Goal: Task Accomplishment & Management: Manage account settings

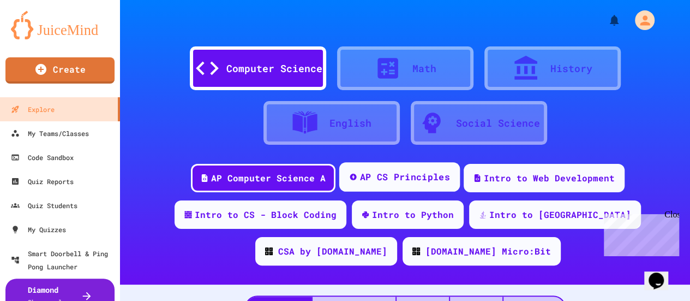
click at [383, 179] on div "AP CS Principles" at bounding box center [405, 177] width 90 height 14
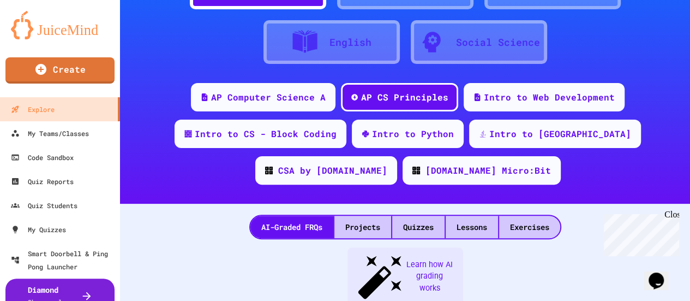
scroll to position [55, 0]
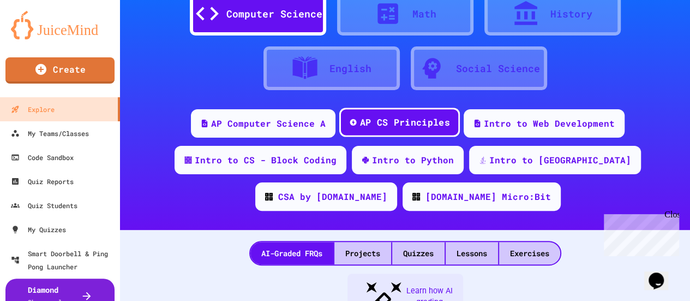
click at [385, 121] on div "AP CS Principles" at bounding box center [405, 123] width 90 height 14
click at [471, 253] on div "Lessons" at bounding box center [472, 253] width 52 height 22
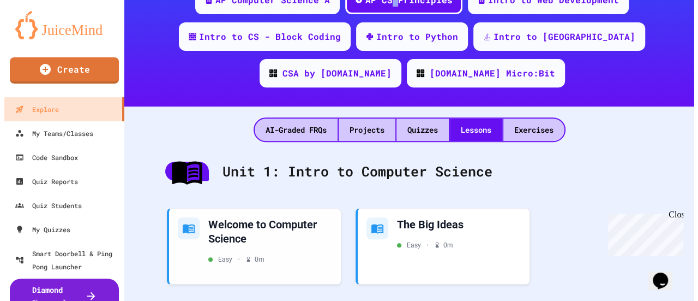
scroll to position [300, 0]
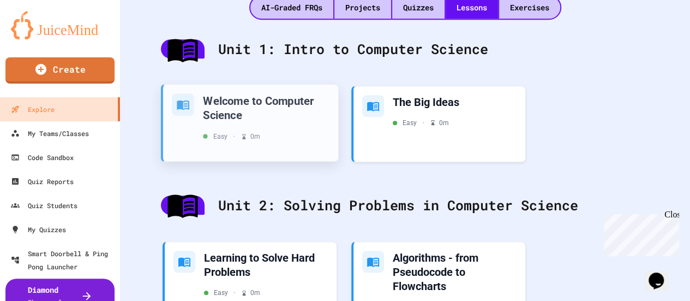
click at [264, 113] on div "Welcome to Computer Science" at bounding box center [266, 107] width 127 height 29
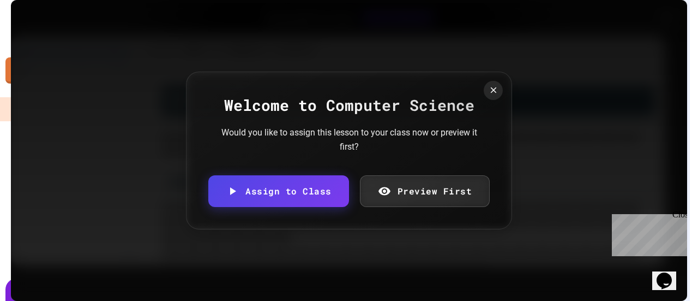
scroll to position [1808, 0]
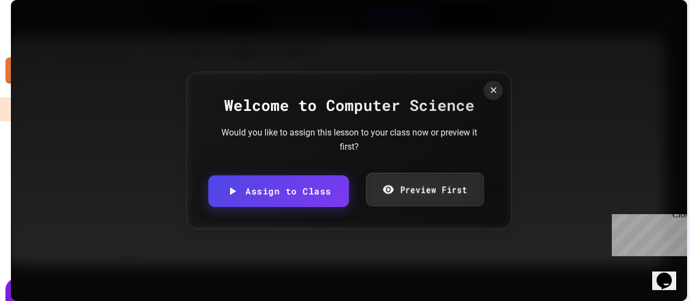
click at [415, 193] on link "Preview First" at bounding box center [425, 189] width 118 height 33
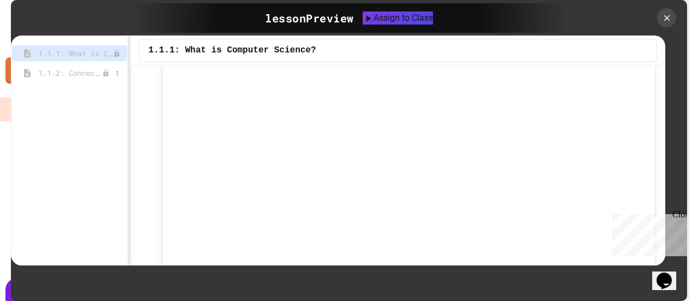
click at [57, 73] on span "1.1.2: Connect with Your World" at bounding box center [70, 72] width 64 height 11
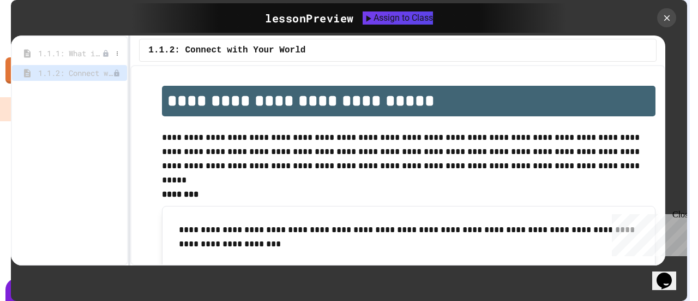
click at [69, 50] on span "1.1.1: What is Computer Science?" at bounding box center [70, 52] width 64 height 11
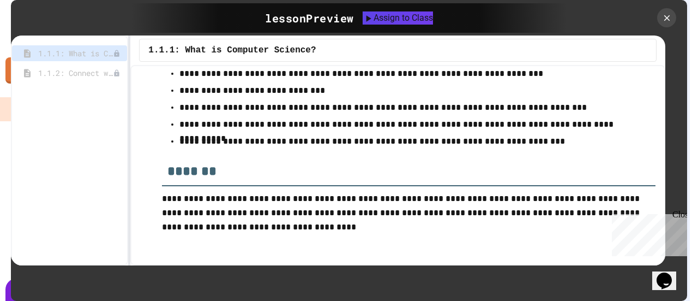
scroll to position [4720, 0]
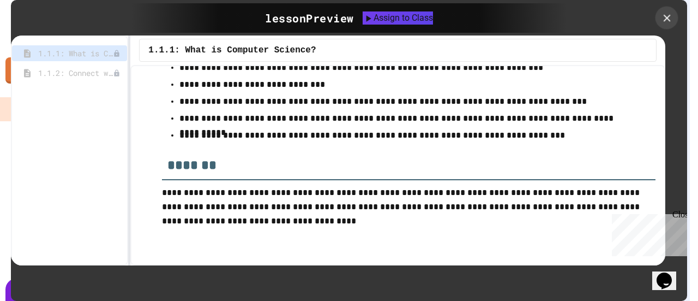
click at [669, 17] on icon at bounding box center [667, 18] width 12 height 12
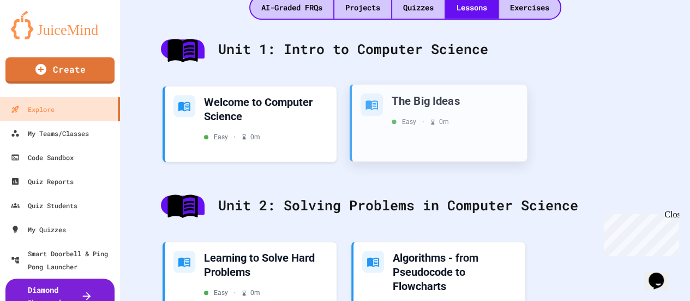
click at [419, 114] on div "The Big Ideas Easy • 0 m" at bounding box center [455, 109] width 127 height 33
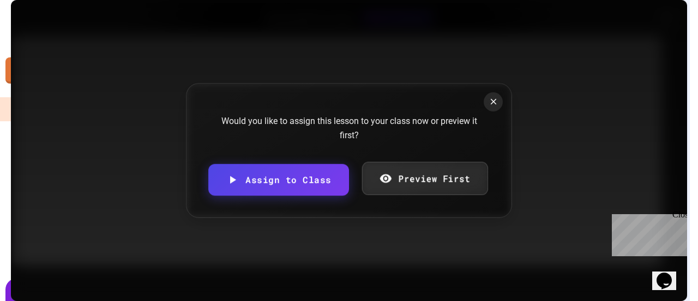
click at [399, 173] on div "Would you like to assign this lesson to your class now or preview it first? Ass…" at bounding box center [349, 150] width 326 height 135
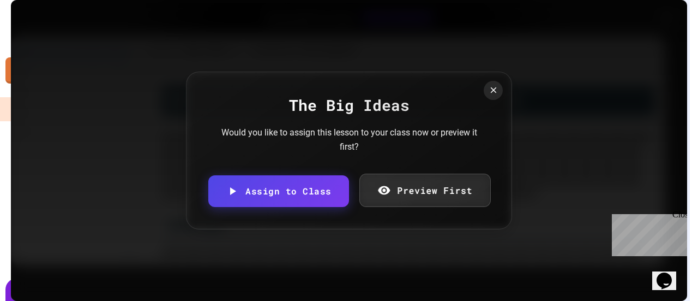
click at [420, 190] on link "Preview First" at bounding box center [424, 189] width 131 height 33
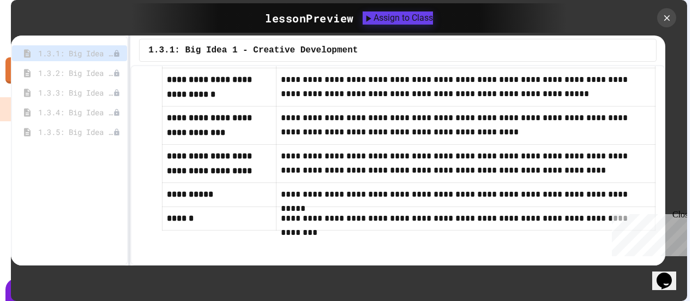
scroll to position [720, 0]
click at [56, 76] on span "1.3.2: Big Idea 2 - Data" at bounding box center [70, 72] width 64 height 11
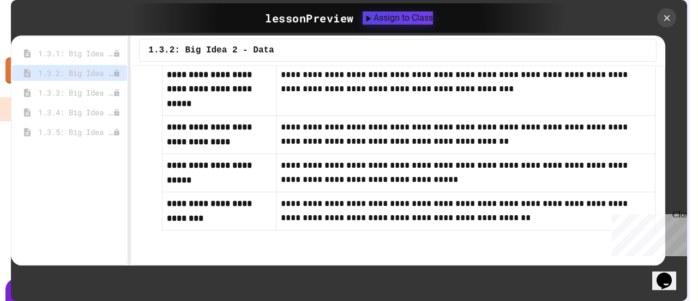
scroll to position [693, 0]
click at [75, 89] on span "1.3.3: Big Idea 3 - Algorithms and Programming" at bounding box center [70, 92] width 64 height 11
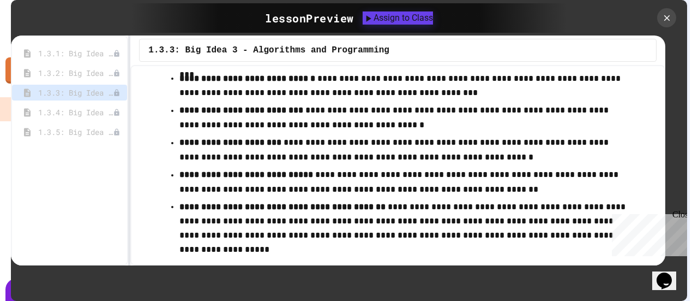
scroll to position [793, 0]
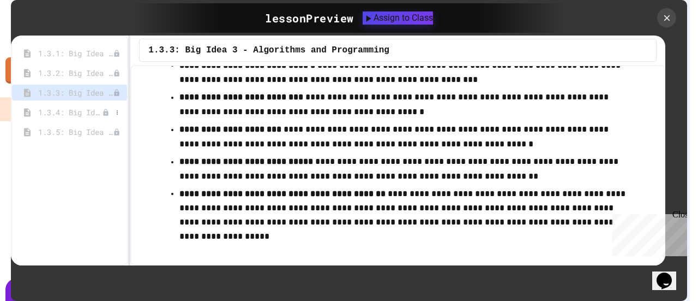
click at [75, 113] on span "1.3.4: Big Idea 4 - Computing Systems and Networks" at bounding box center [70, 111] width 64 height 11
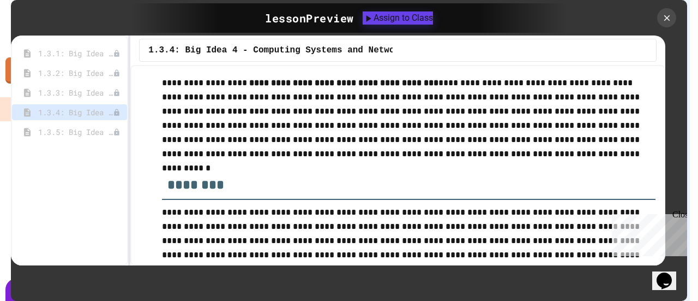
scroll to position [0, 0]
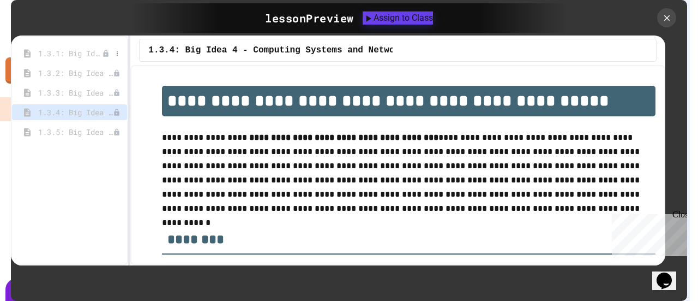
click at [81, 50] on span "1.3.1: Big Idea 1 - Creative Development" at bounding box center [70, 52] width 64 height 11
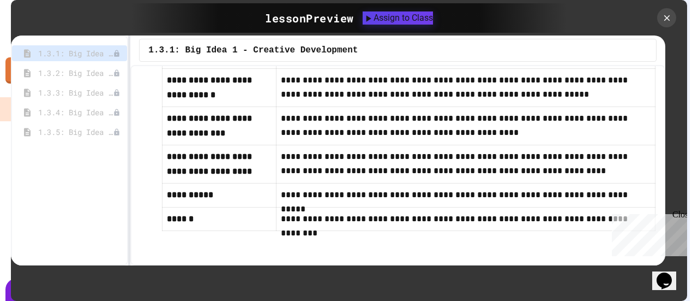
scroll to position [720, 0]
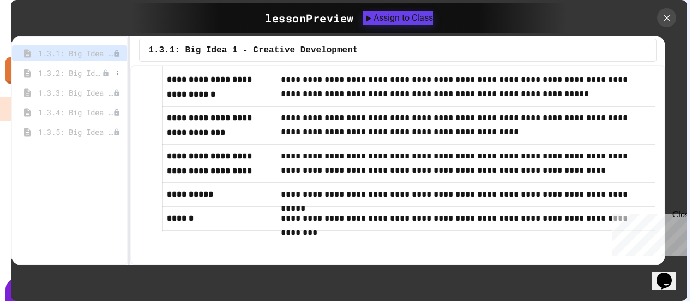
click at [61, 74] on span "1.3.2: Big Idea 2 - Data" at bounding box center [70, 72] width 64 height 11
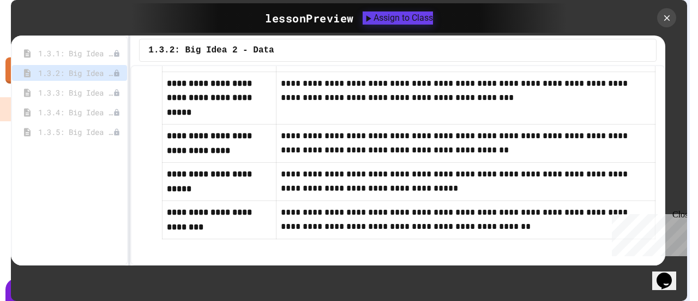
scroll to position [693, 0]
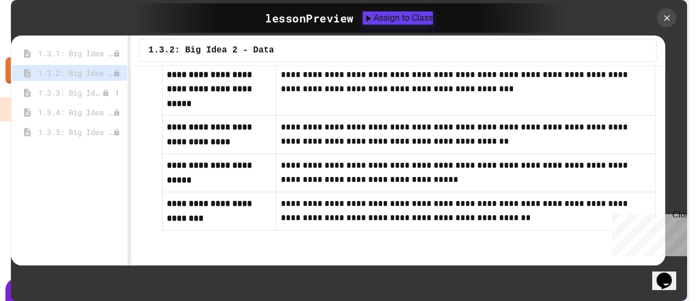
click at [73, 92] on span "1.3.3: Big Idea 3 - Algorithms and Programming" at bounding box center [70, 92] width 64 height 11
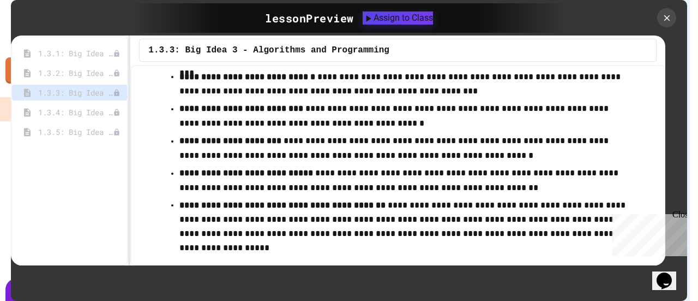
scroll to position [793, 0]
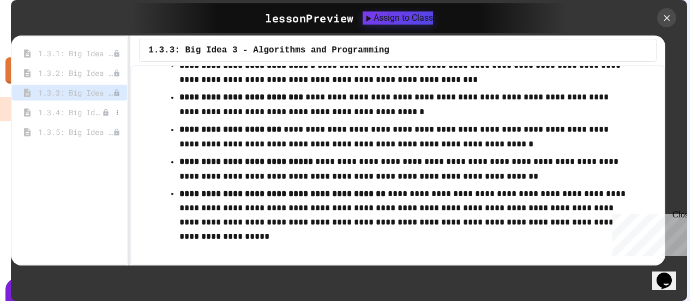
click at [73, 109] on span "1.3.4: Big Idea 4 - Computing Systems and Networks" at bounding box center [70, 111] width 64 height 11
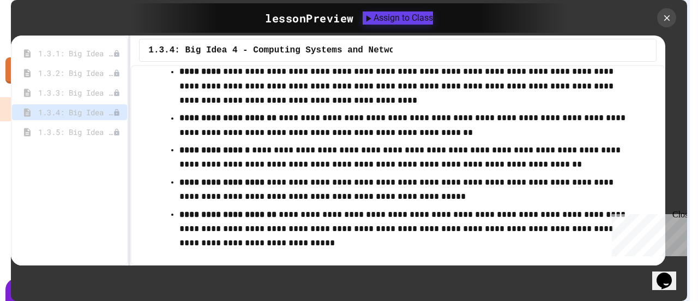
scroll to position [642, 0]
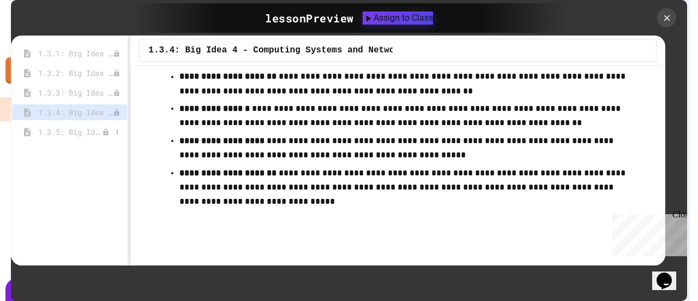
click at [65, 131] on span "1.3.5: Big Idea 5 - Impact of Computing" at bounding box center [70, 131] width 64 height 11
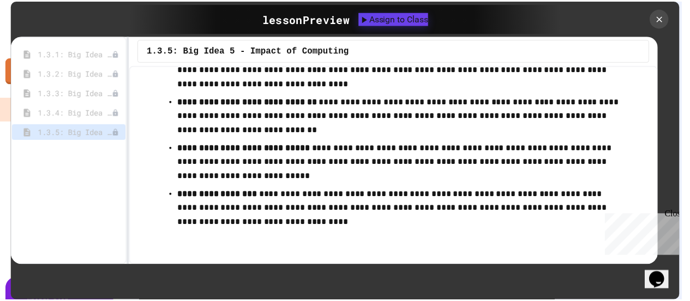
scroll to position [800, 0]
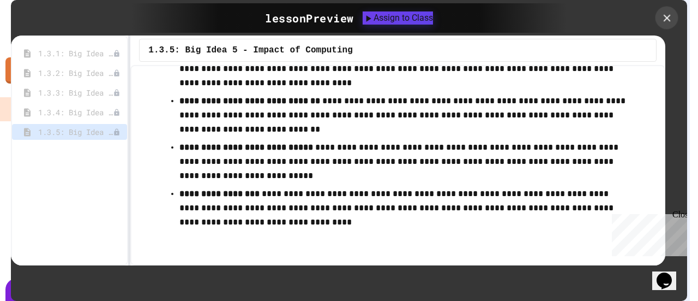
click at [668, 17] on icon at bounding box center [666, 17] width 7 height 7
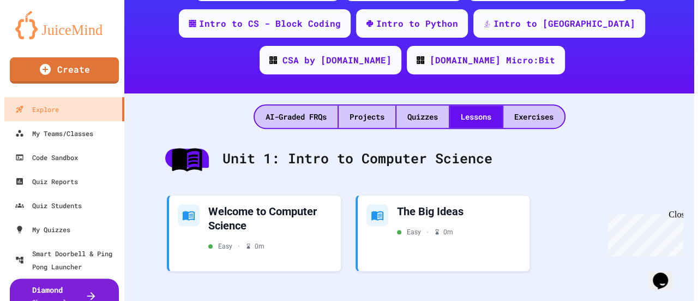
scroll to position [245, 0]
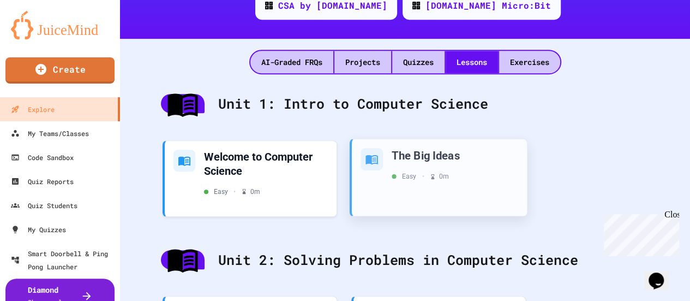
click at [406, 174] on div "Easy • 0 m" at bounding box center [420, 176] width 57 height 10
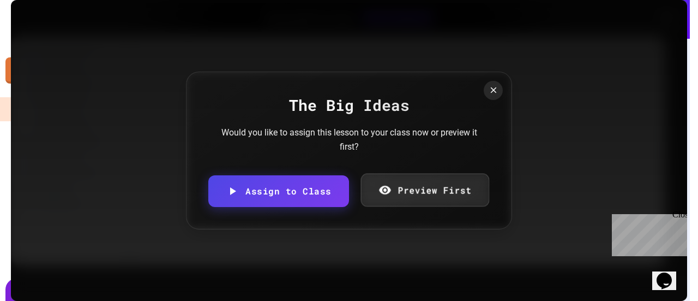
click at [403, 175] on link "Preview First" at bounding box center [425, 189] width 128 height 33
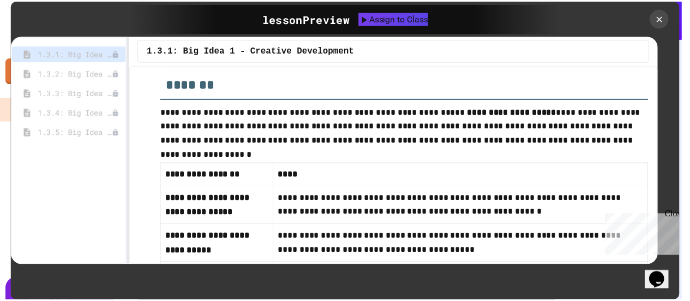
scroll to position [447, 0]
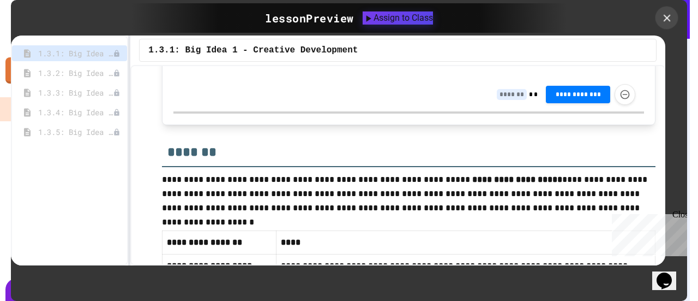
click at [666, 21] on icon at bounding box center [667, 18] width 12 height 12
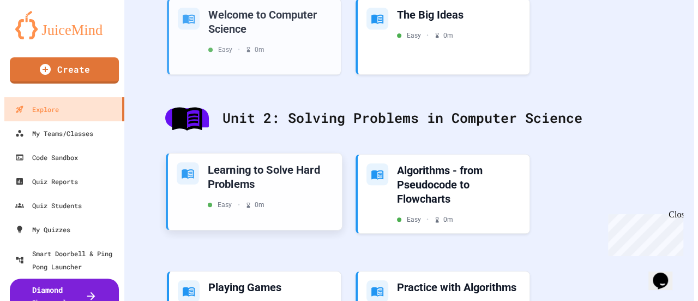
scroll to position [409, 0]
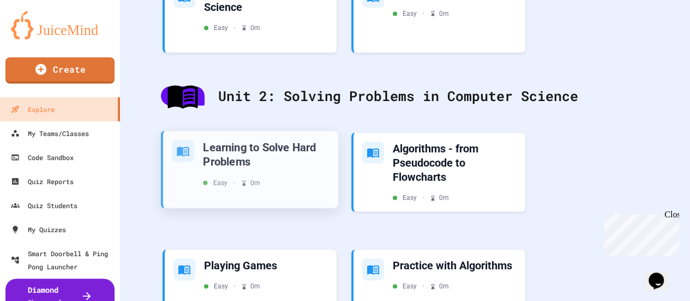
click at [230, 175] on div "Learning to Solve Hard Problems Easy • 0 m" at bounding box center [266, 164] width 127 height 48
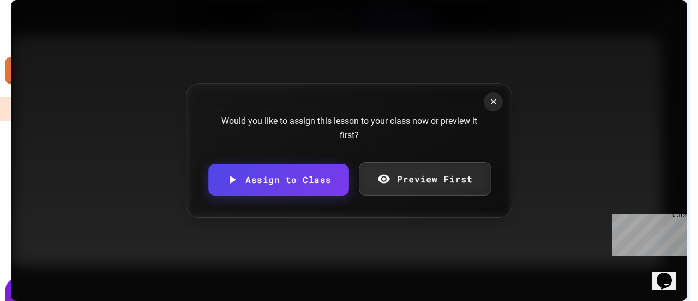
click at [434, 176] on link "Preview First" at bounding box center [425, 178] width 132 height 33
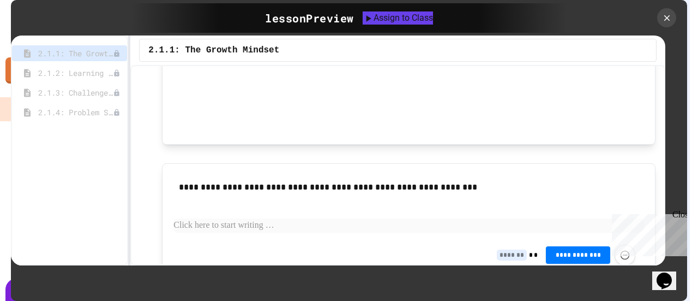
scroll to position [640, 0]
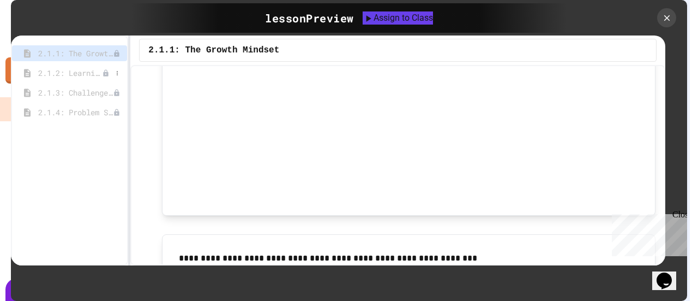
click at [65, 71] on span "2.1.2: Learning to Solve Hard Problems" at bounding box center [70, 72] width 64 height 11
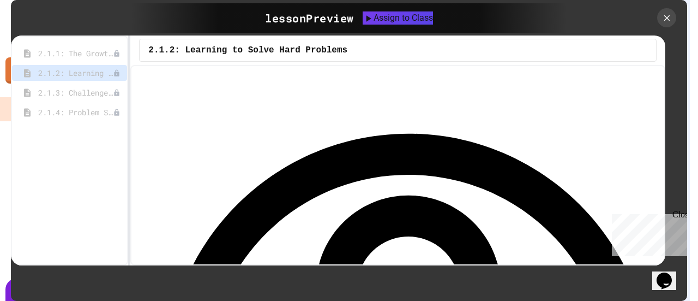
scroll to position [1585, 0]
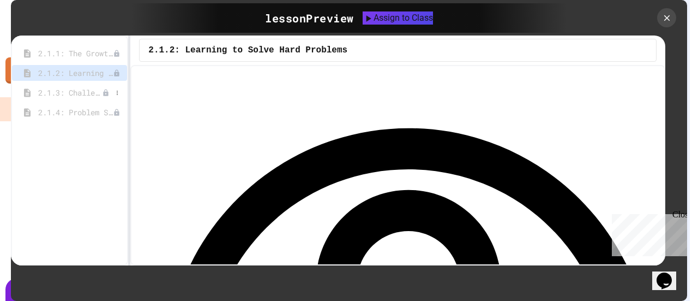
click at [53, 92] on span "2.1.3: Challenge Problem - The Bridge" at bounding box center [70, 92] width 64 height 11
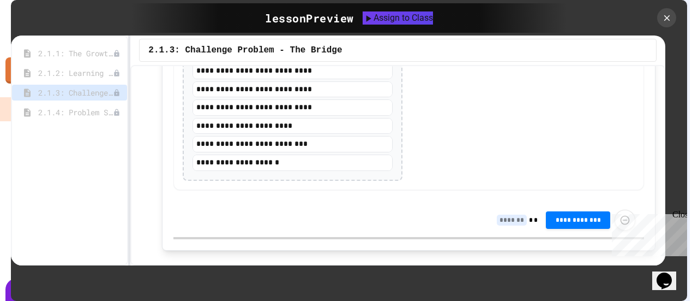
scroll to position [1442, 0]
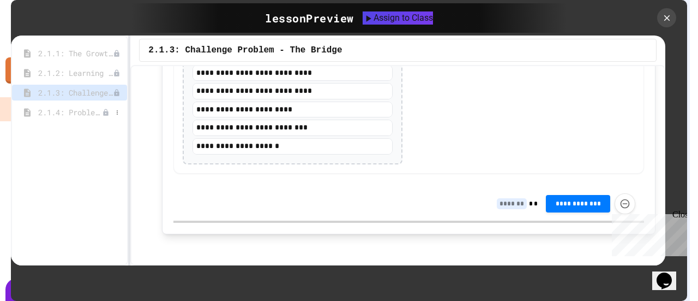
click at [73, 115] on span "2.1.4: Problem Solving Practice" at bounding box center [70, 111] width 64 height 11
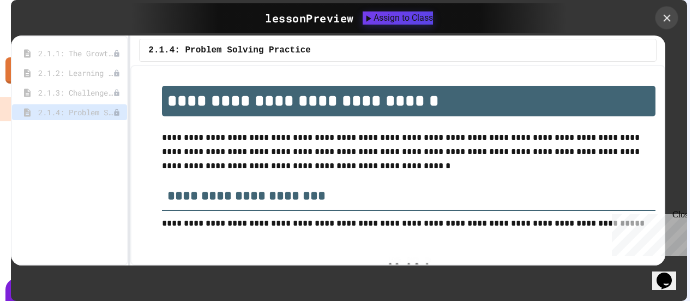
click at [669, 17] on icon at bounding box center [667, 18] width 12 height 12
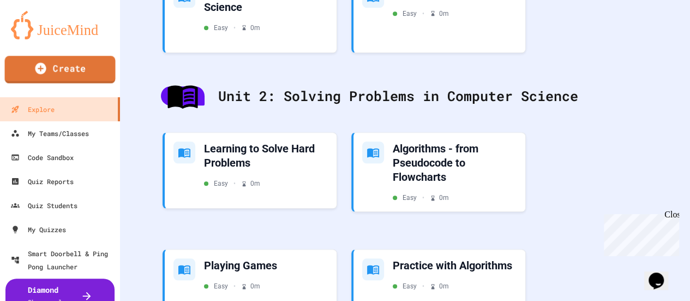
click at [72, 70] on link "Create" at bounding box center [60, 69] width 111 height 27
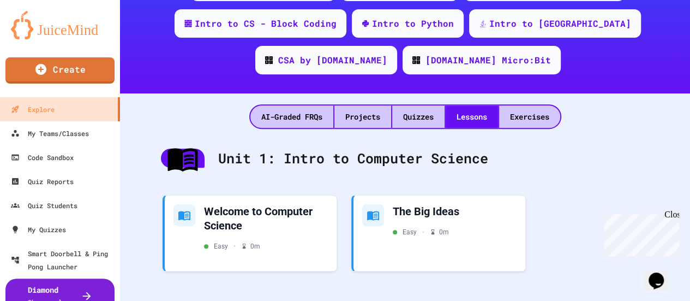
scroll to position [191, 0]
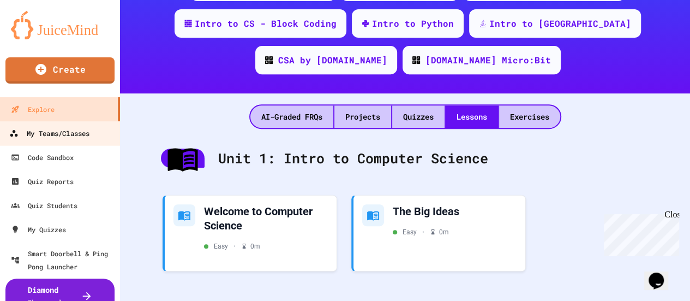
click at [76, 131] on div "My Teams/Classes" at bounding box center [49, 134] width 80 height 14
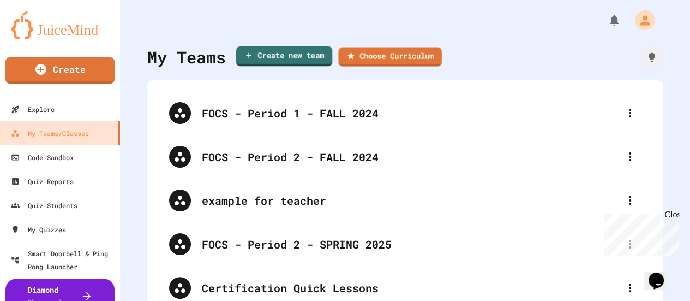
click at [310, 56] on link "Create new team" at bounding box center [284, 56] width 97 height 20
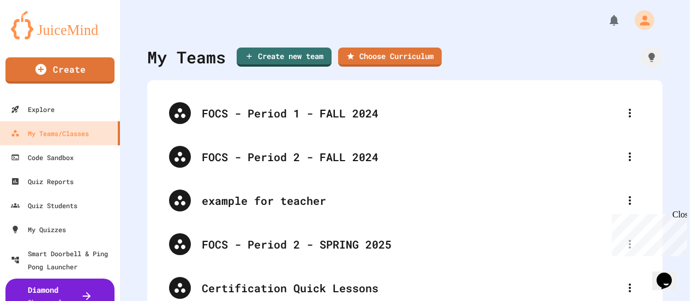
type input "**********"
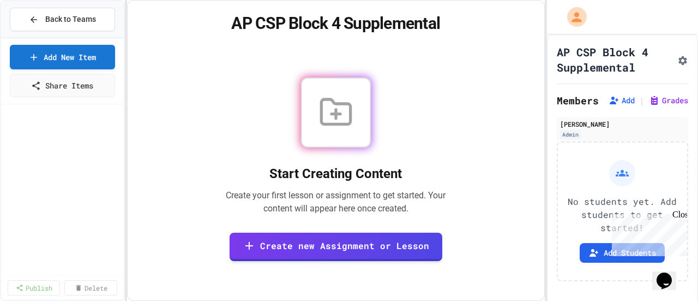
click at [335, 124] on icon at bounding box center [335, 111] width 29 height 25
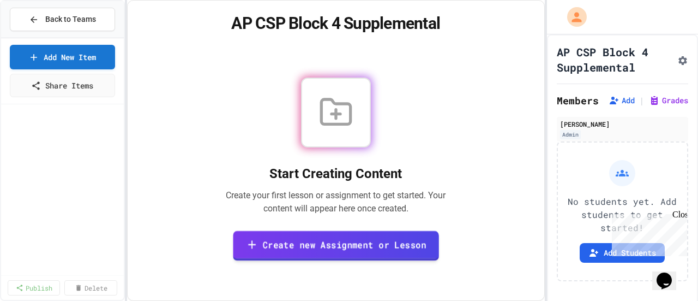
click at [326, 244] on link "Create new Assignment or Lesson" at bounding box center [336, 245] width 206 height 30
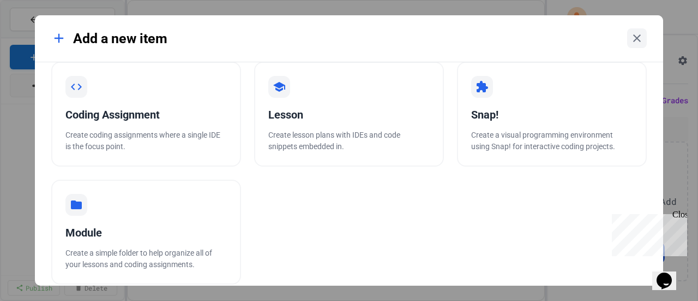
scroll to position [25, 0]
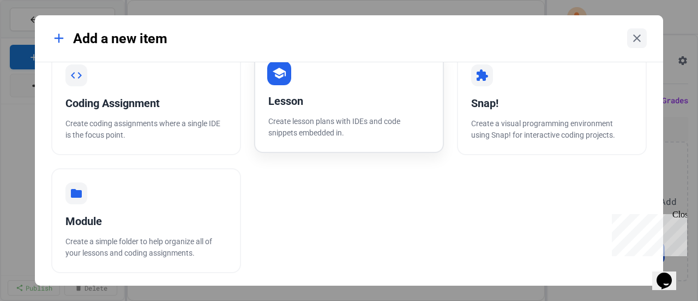
click at [299, 94] on div "Lesson" at bounding box center [348, 101] width 161 height 16
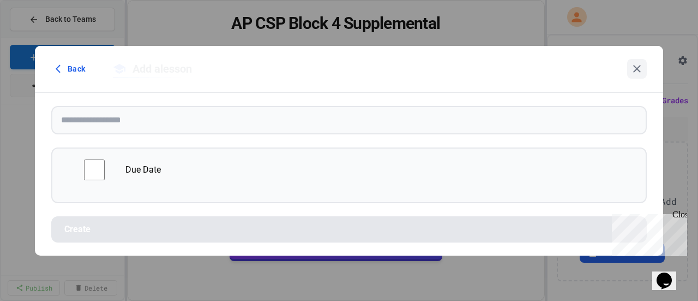
scroll to position [0, 0]
click at [642, 70] on icon at bounding box center [637, 68] width 13 height 13
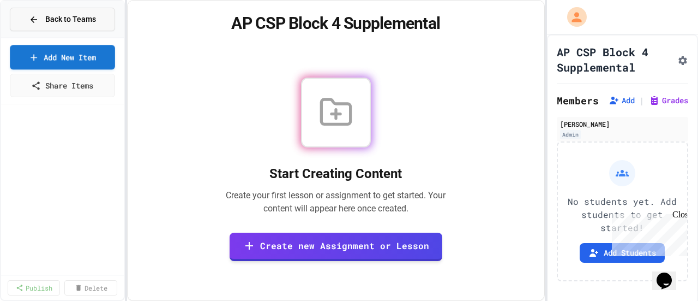
click at [62, 20] on span "Back to Teams" at bounding box center [70, 19] width 51 height 11
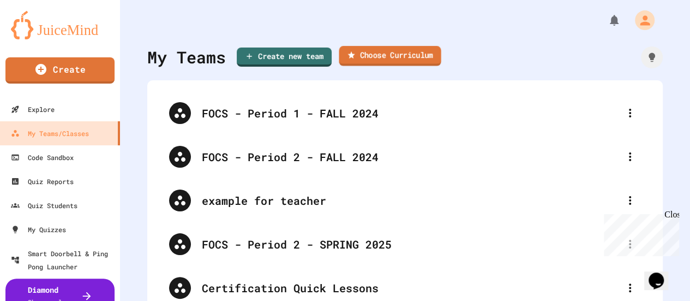
click at [383, 58] on link "Choose Curriculum" at bounding box center [390, 56] width 102 height 20
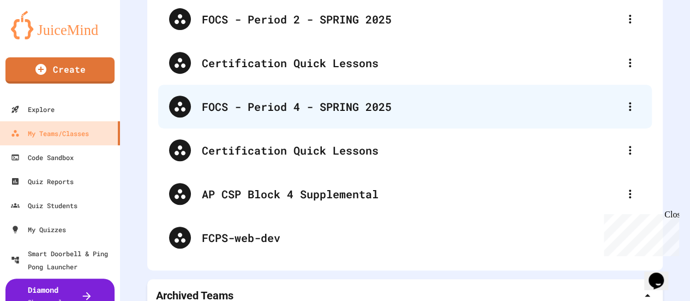
scroll to position [244, 0]
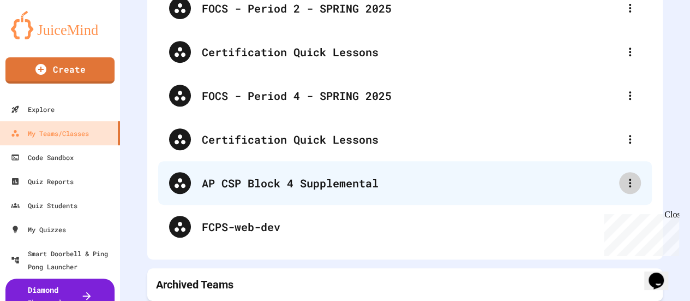
click at [626, 176] on icon at bounding box center [630, 182] width 13 height 13
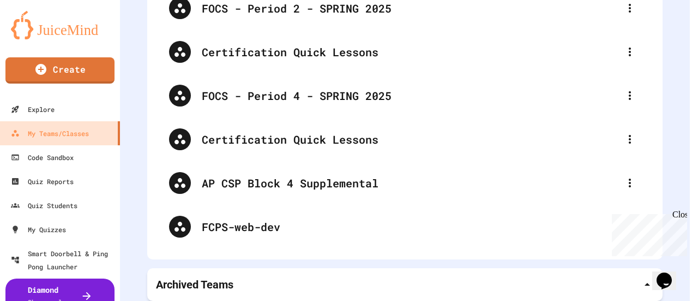
click at [681, 217] on div "Close" at bounding box center [680, 216] width 14 height 14
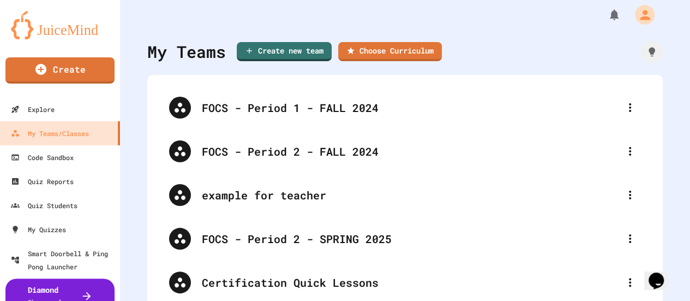
scroll to position [0, 0]
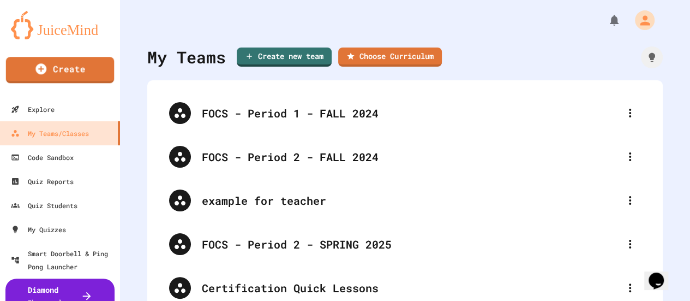
click at [53, 32] on img at bounding box center [60, 25] width 98 height 28
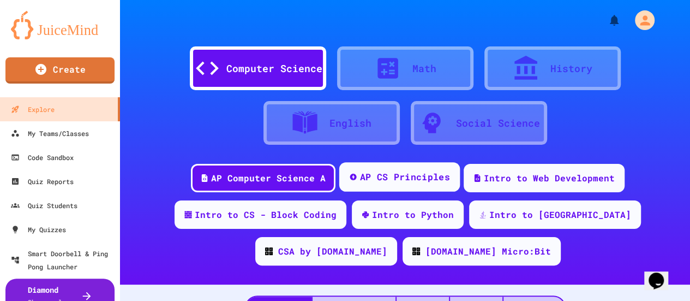
click at [398, 185] on div "AP CS Principles" at bounding box center [399, 176] width 121 height 29
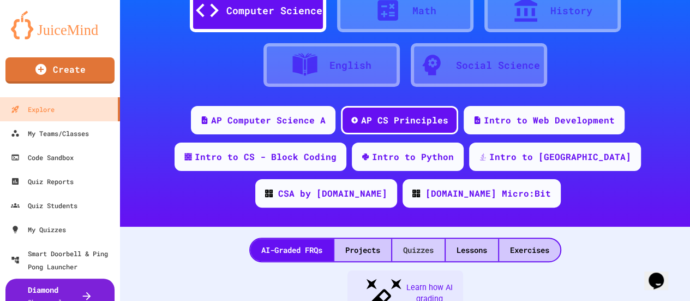
scroll to position [218, 0]
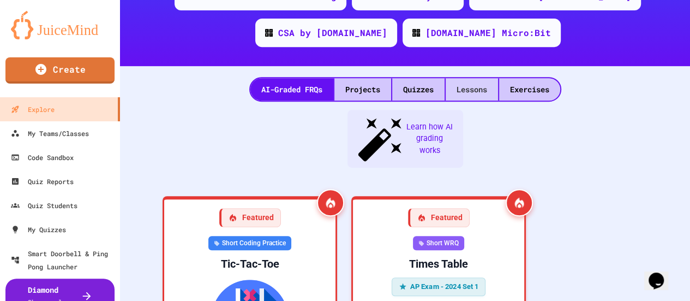
click at [471, 92] on div "Lessons" at bounding box center [472, 89] width 52 height 22
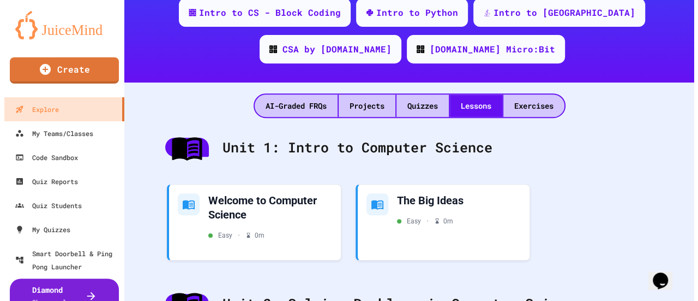
scroll to position [273, 0]
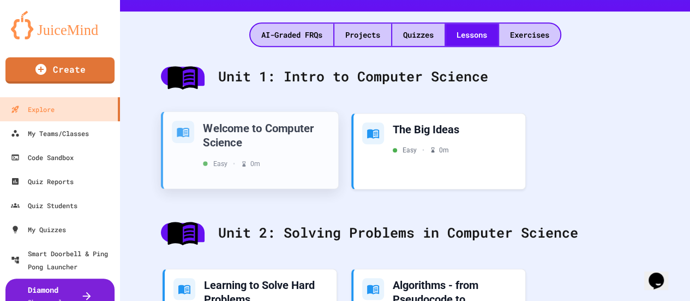
click at [259, 136] on div "Welcome to Computer Science" at bounding box center [266, 134] width 127 height 29
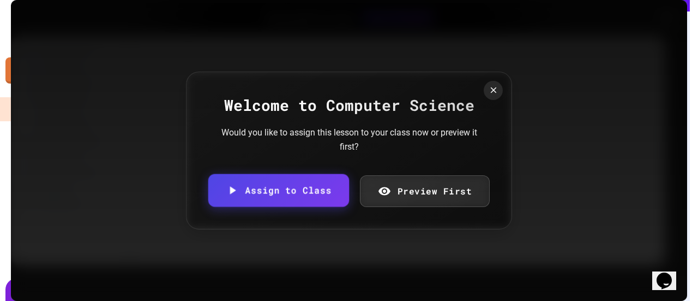
click at [260, 183] on link "Assign to Class" at bounding box center [278, 190] width 141 height 33
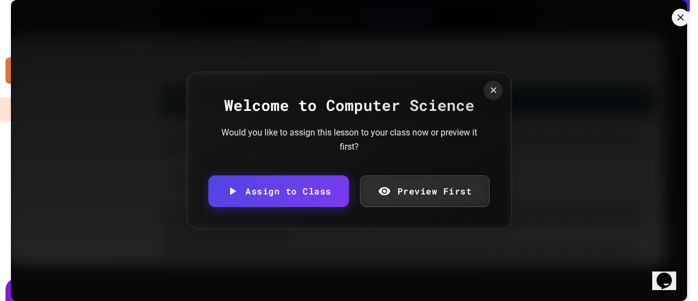
scroll to position [1808, 0]
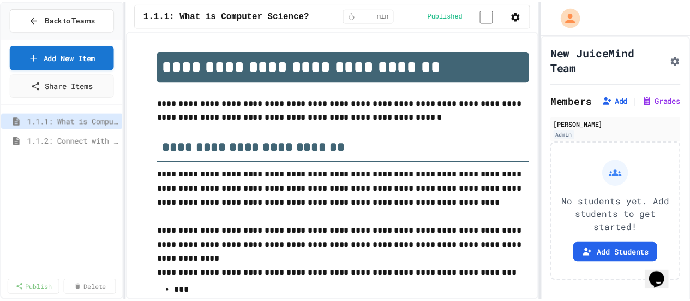
scroll to position [1867, 0]
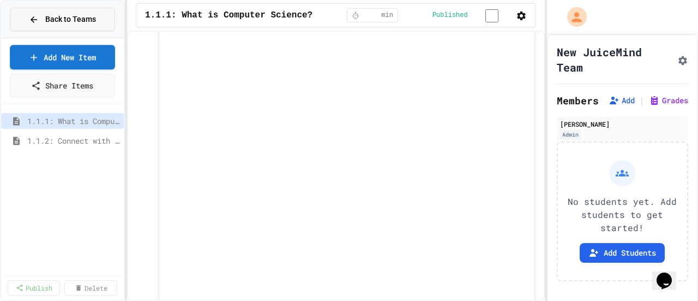
click at [38, 13] on button "Back to Teams" at bounding box center [62, 19] width 105 height 23
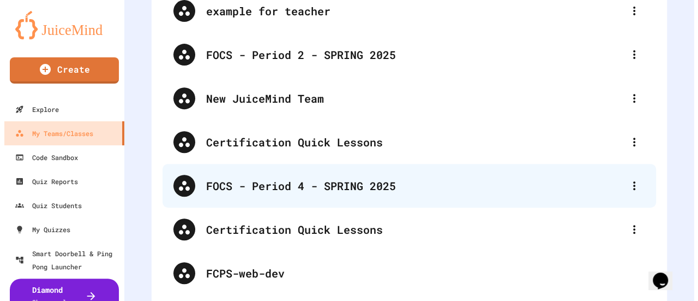
scroll to position [135, 0]
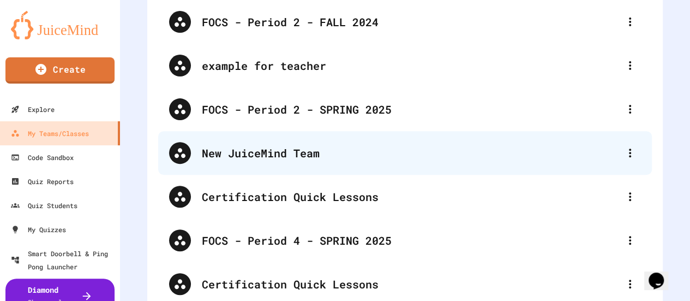
click at [301, 158] on div "New JuiceMind Team" at bounding box center [410, 153] width 417 height 16
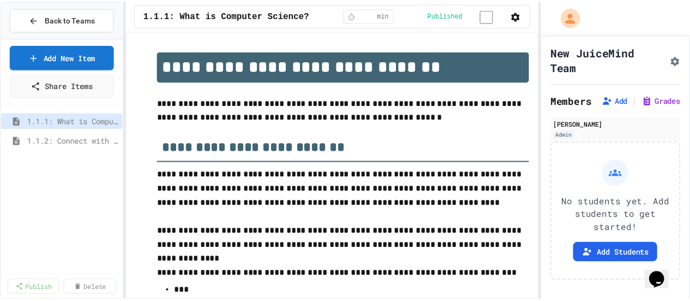
scroll to position [1867, 0]
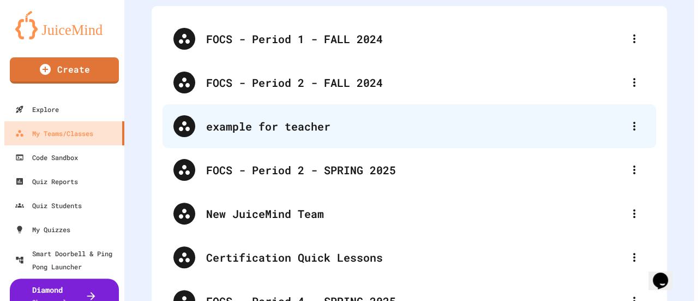
scroll to position [109, 0]
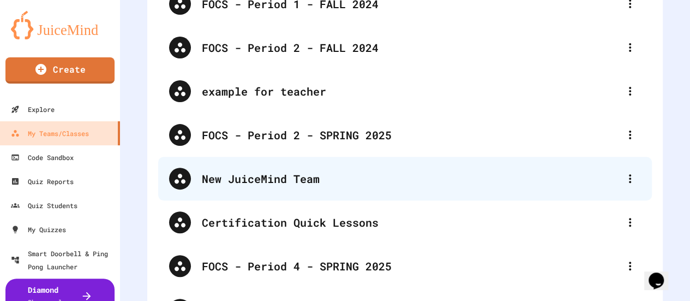
click at [278, 183] on div "New JuiceMind Team" at bounding box center [410, 178] width 417 height 16
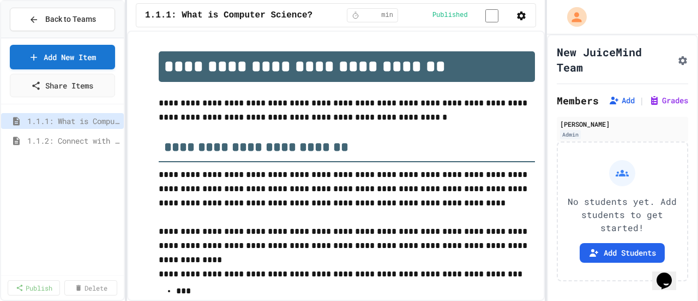
scroll to position [1719, 0]
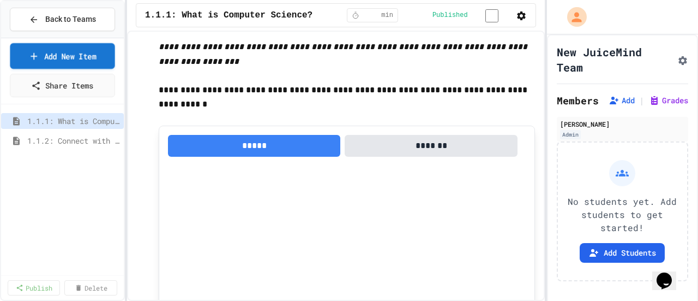
click at [79, 53] on link "Add New Item" at bounding box center [62, 56] width 105 height 26
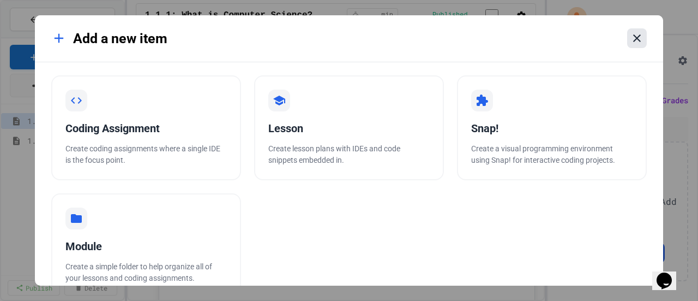
click at [635, 38] on icon at bounding box center [637, 38] width 13 height 13
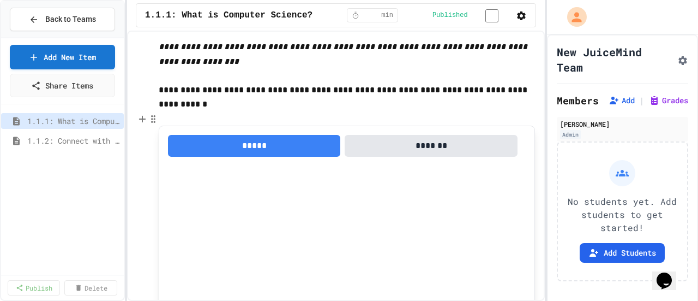
select select "*******"
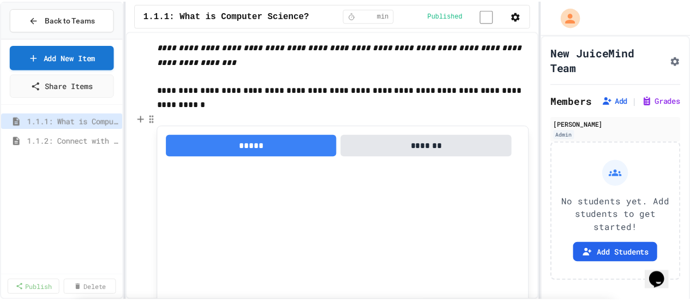
scroll to position [109, 0]
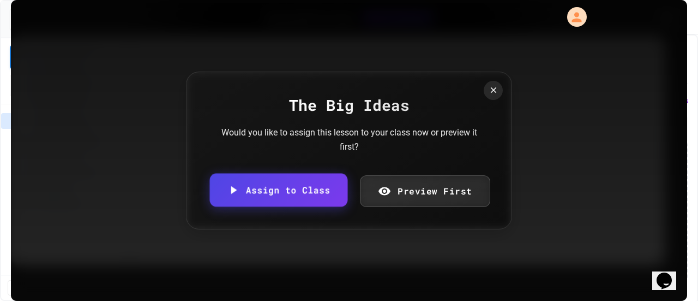
click at [314, 182] on link "Assign to Class" at bounding box center [278, 189] width 138 height 33
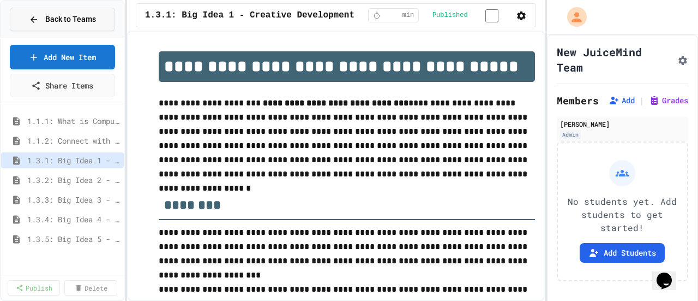
click at [70, 20] on span "Back to Teams" at bounding box center [70, 19] width 51 height 11
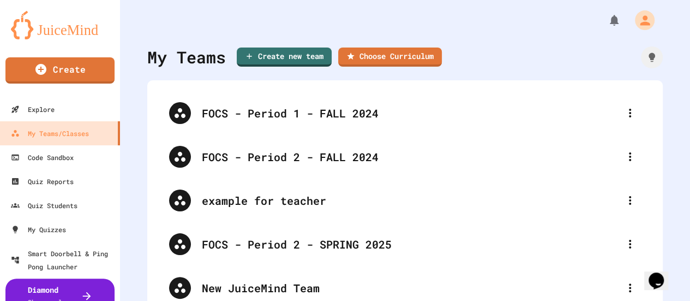
click at [70, 24] on img at bounding box center [60, 25] width 98 height 28
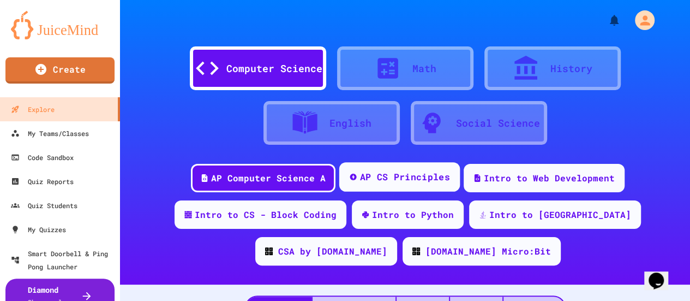
click at [408, 177] on div "AP CS Principles" at bounding box center [405, 177] width 90 height 14
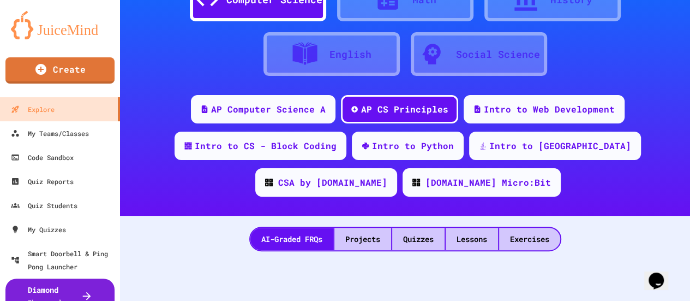
scroll to position [136, 0]
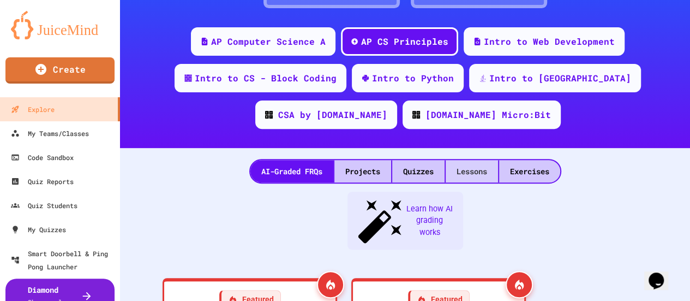
click at [488, 179] on div "Lessons" at bounding box center [472, 171] width 52 height 22
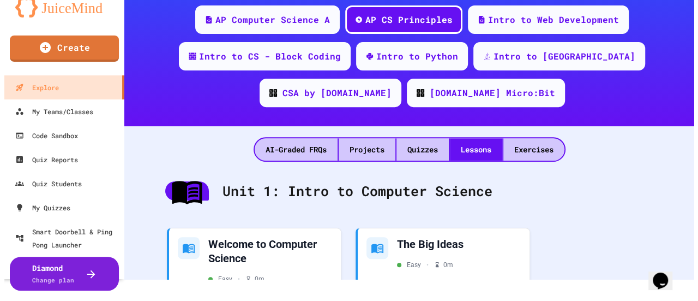
scroll to position [245, 0]
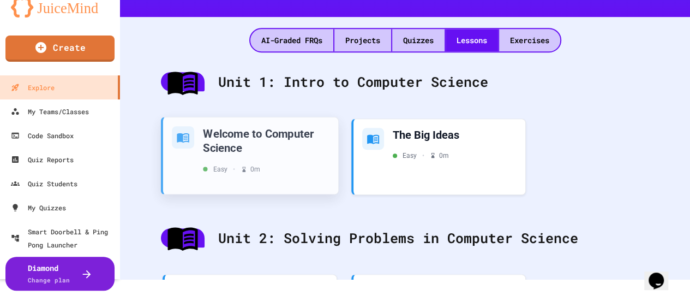
click at [273, 167] on div "Easy • 0 m" at bounding box center [266, 169] width 127 height 10
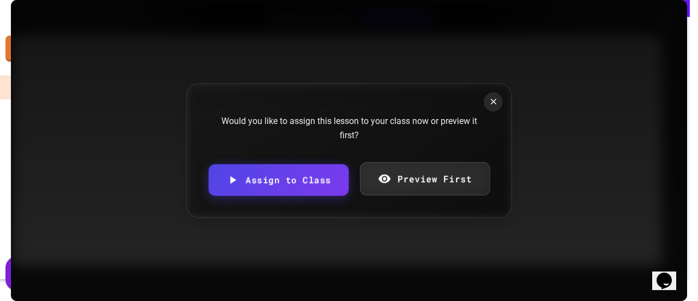
click at [430, 174] on div "Would you like to assign this lesson to your class now or preview it first? Ass…" at bounding box center [349, 150] width 326 height 135
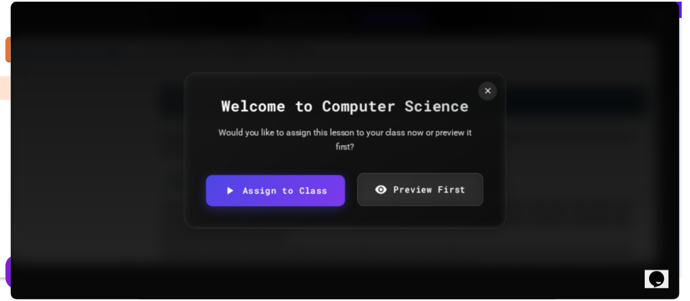
scroll to position [1808, 0]
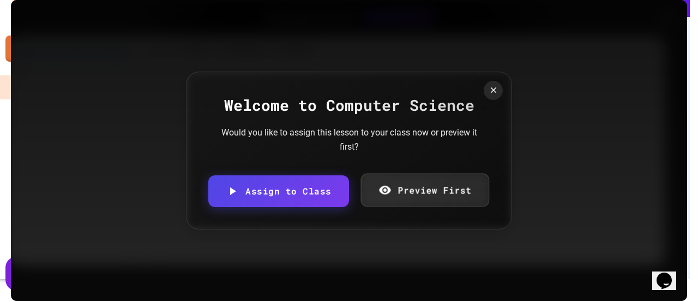
click at [432, 186] on link "Preview First" at bounding box center [425, 189] width 128 height 33
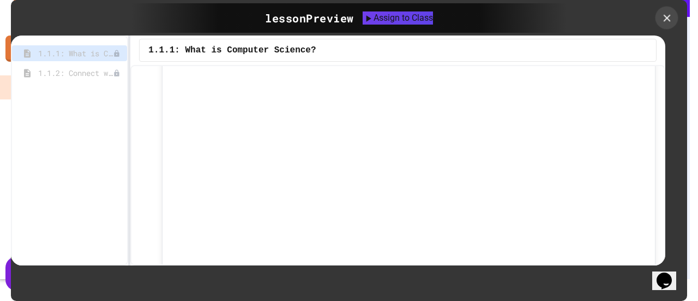
click at [667, 19] on icon at bounding box center [667, 18] width 12 height 12
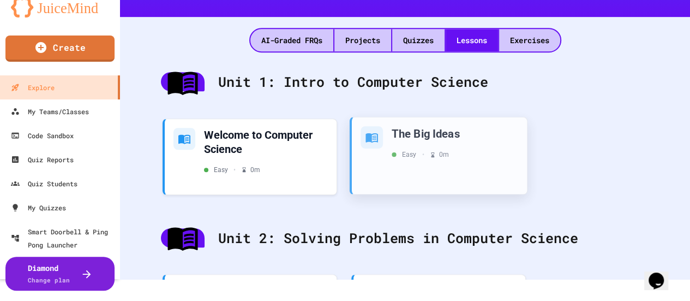
click at [404, 163] on div "The Big Ideas Easy • 0 m" at bounding box center [439, 155] width 175 height 77
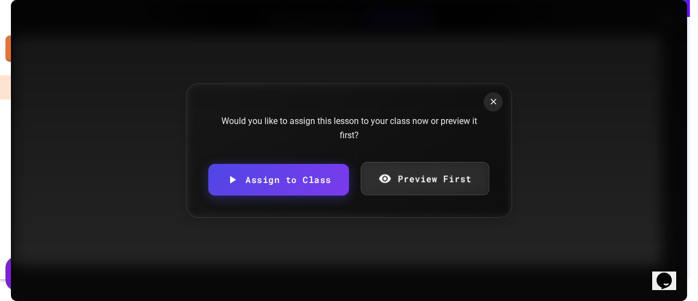
click at [400, 184] on link "Preview First" at bounding box center [425, 178] width 128 height 33
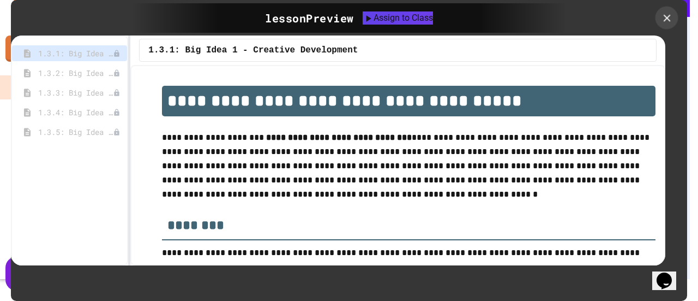
click at [666, 19] on icon at bounding box center [666, 17] width 7 height 7
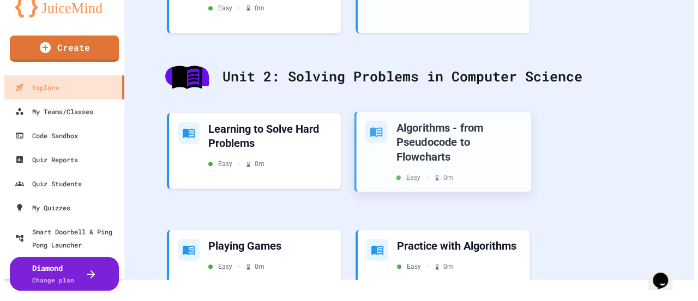
scroll to position [409, 0]
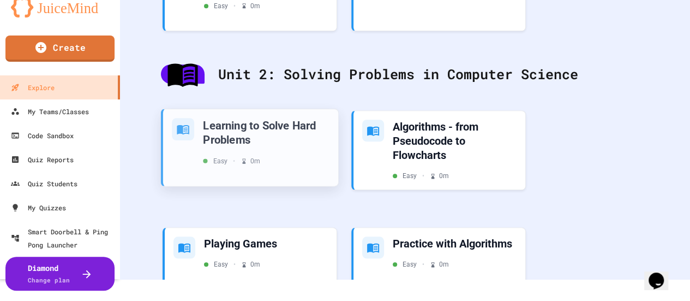
click at [286, 146] on div "Learning to Solve Hard Problems" at bounding box center [266, 132] width 127 height 29
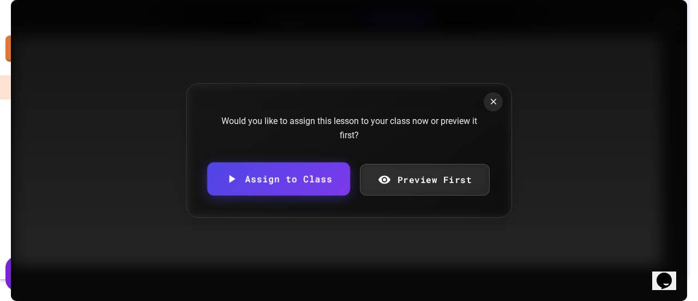
click at [294, 182] on link "Assign to Class" at bounding box center [278, 178] width 143 height 33
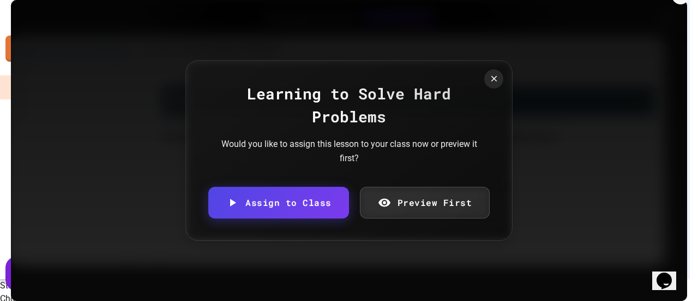
click at [298, 167] on body "We are updating our servers at 7PM EST [DATE]. [PERSON_NAME] should continue to…" at bounding box center [349, 128] width 698 height 301
type input "**********"
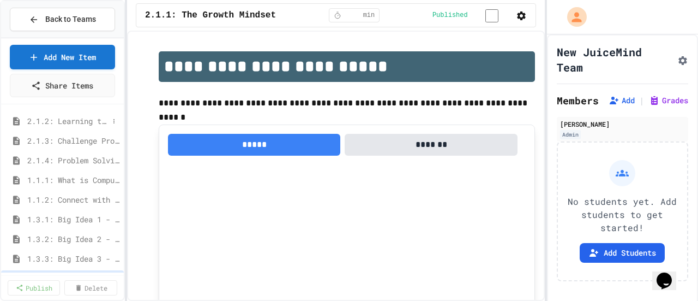
click at [55, 119] on span "2.1.2: Learning to Solve Hard Problems" at bounding box center [67, 120] width 81 height 11
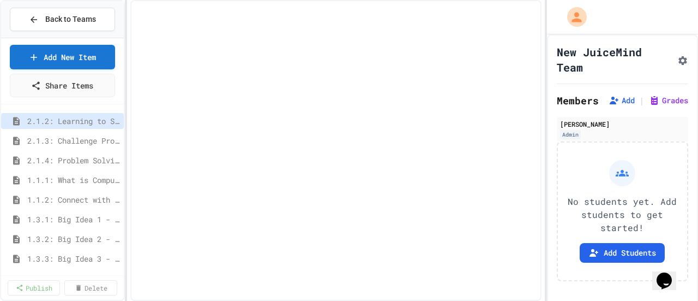
select select "***"
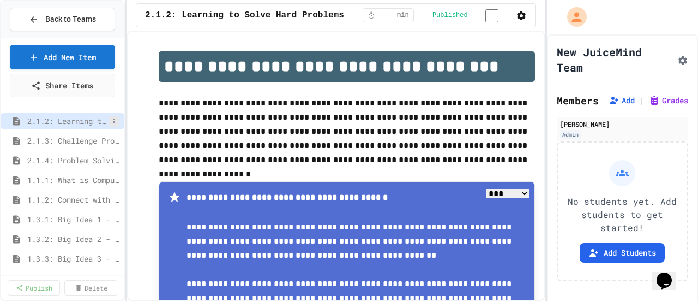
click at [111, 123] on icon at bounding box center [114, 121] width 7 height 7
click at [24, 115] on div at bounding box center [349, 150] width 698 height 301
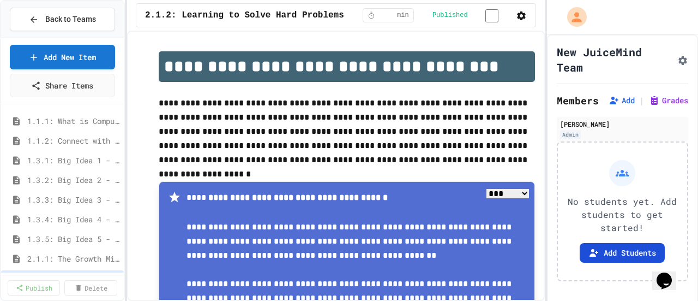
click at [626, 255] on button "Add Students" at bounding box center [622, 253] width 85 height 20
click at [39, 20] on icon at bounding box center [34, 20] width 10 height 10
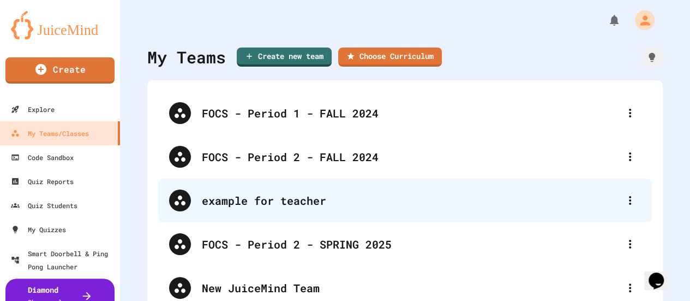
scroll to position [55, 0]
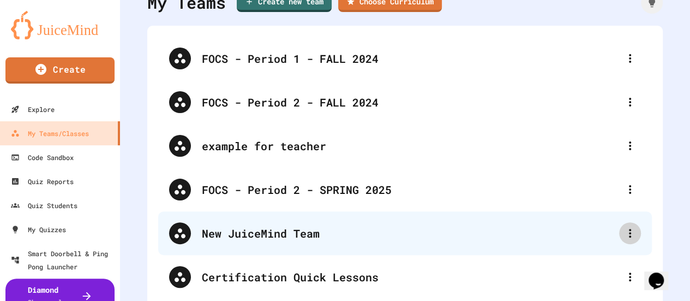
click at [627, 238] on icon at bounding box center [630, 232] width 13 height 13
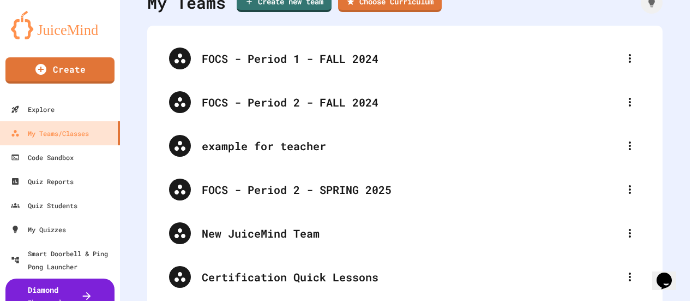
drag, startPoint x: 347, startPoint y: 118, endPoint x: 225, endPoint y: 115, distance: 122.3
type input "**********"
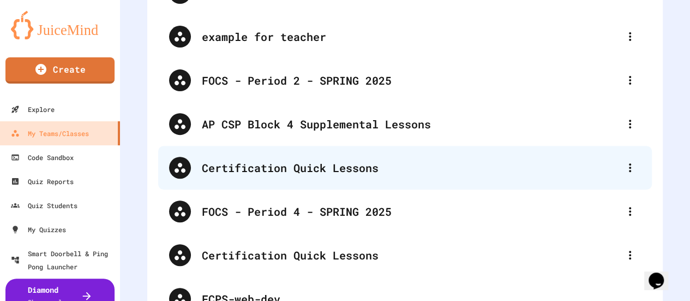
scroll to position [109, 0]
